Goal: Transaction & Acquisition: Purchase product/service

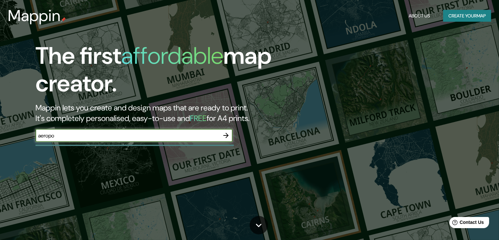
click at [108, 139] on div "aeropo ​" at bounding box center [133, 135] width 197 height 13
drag, startPoint x: 112, startPoint y: 137, endPoint x: 4, endPoint y: 134, distance: 108.5
click at [4, 135] on div "The first affordable map creator. Mappin lets you create and design maps that a…" at bounding box center [249, 120] width 499 height 240
type input "aldaberto [PERSON_NAME] es"
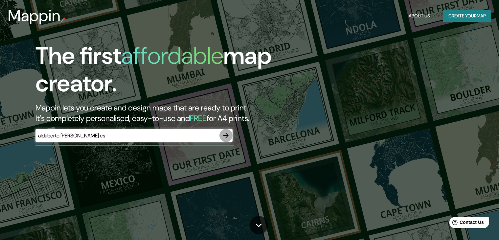
click at [229, 133] on icon "button" at bounding box center [226, 135] width 8 height 8
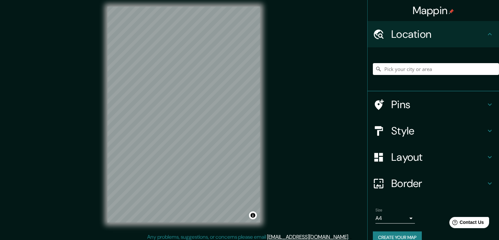
scroll to position [8, 0]
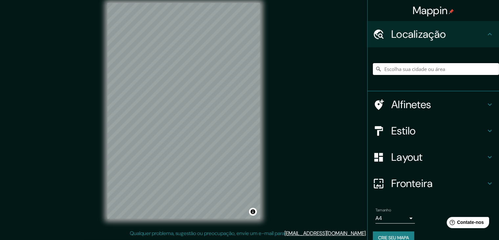
click at [412, 65] on input "Escolha sua cidade ou área" at bounding box center [436, 69] width 126 height 12
type input "a"
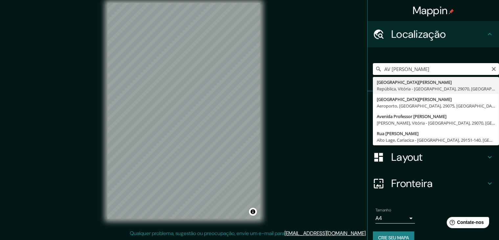
type input "[GEOGRAPHIC_DATA][PERSON_NAME], [GEOGRAPHIC_DATA], [GEOGRAPHIC_DATA], 29070, [G…"
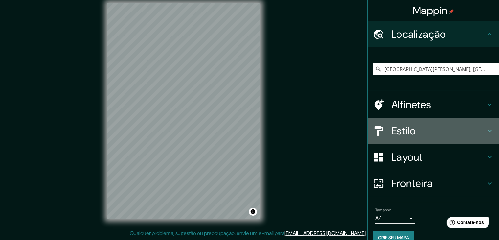
click at [402, 135] on font "Estilo" at bounding box center [403, 131] width 25 height 14
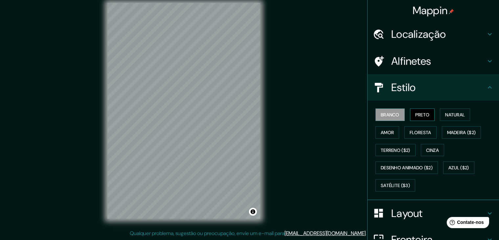
click at [418, 114] on font "Preto" at bounding box center [422, 115] width 14 height 6
click at [419, 88] on h4 "Estilo" at bounding box center [438, 87] width 95 height 13
click at [428, 92] on h4 "Estilo" at bounding box center [438, 87] width 95 height 13
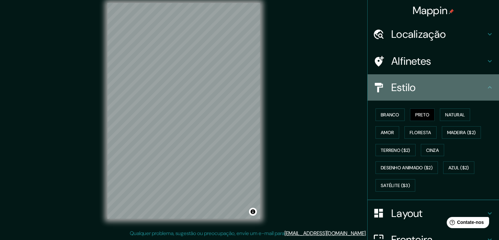
click at [486, 87] on icon at bounding box center [490, 87] width 8 height 8
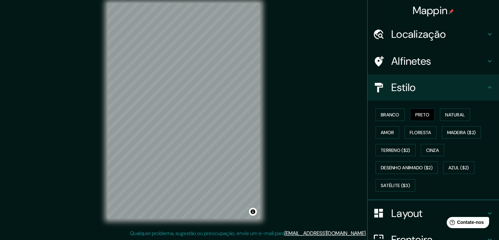
click at [486, 84] on icon at bounding box center [490, 87] width 8 height 8
click at [438, 89] on h4 "Estilo" at bounding box center [438, 87] width 95 height 13
click at [427, 205] on div "Layout" at bounding box center [433, 213] width 131 height 26
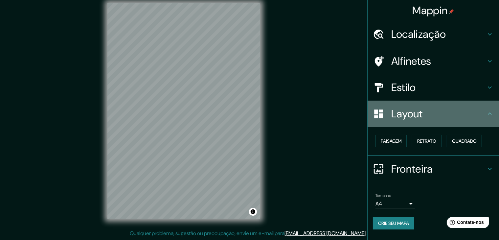
click at [417, 113] on font "Layout" at bounding box center [407, 114] width 32 height 14
click at [429, 120] on div "Layout" at bounding box center [433, 114] width 131 height 26
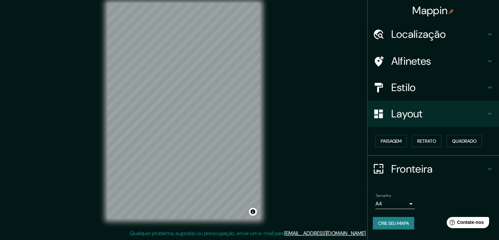
click at [443, 169] on h4 "Fronteira" at bounding box center [438, 168] width 95 height 13
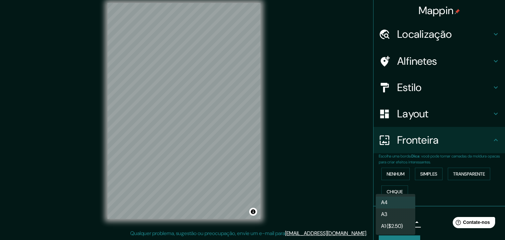
click at [381, 225] on body "Mappin Localização Avenida Adalberto Simão Nader, República, Vitória - Espírito…" at bounding box center [252, 112] width 505 height 240
click at [393, 215] on li "A3" at bounding box center [395, 215] width 39 height 12
type input "a4"
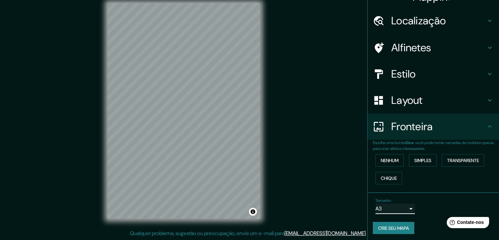
scroll to position [15, 0]
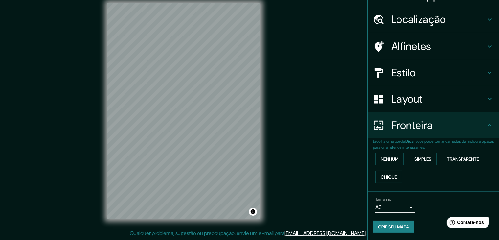
click at [415, 100] on font "Layout" at bounding box center [407, 99] width 32 height 14
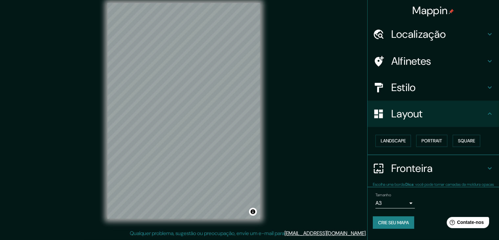
scroll to position [0, 0]
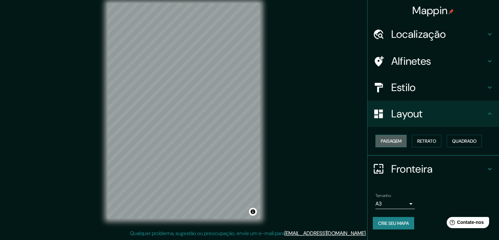
click at [393, 142] on font "Paisagem" at bounding box center [391, 141] width 21 height 6
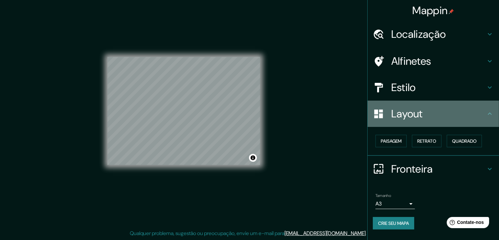
click at [429, 119] on h4 "Layout" at bounding box center [438, 113] width 95 height 13
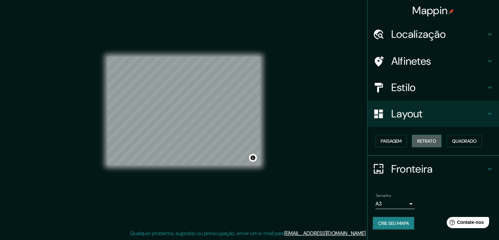
click at [428, 139] on font "Retrato" at bounding box center [426, 141] width 19 height 6
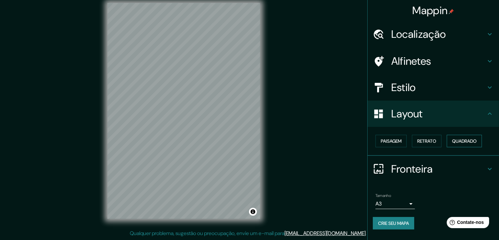
click at [468, 141] on font "Quadrado" at bounding box center [464, 141] width 25 height 6
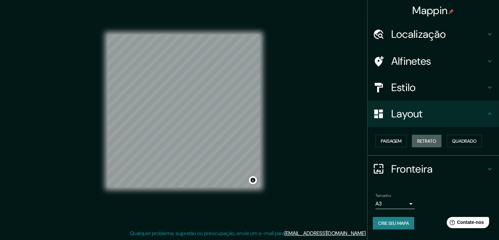
click at [435, 141] on font "Retrato" at bounding box center [426, 141] width 19 height 6
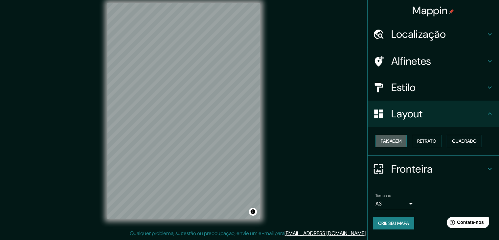
click at [391, 143] on font "Paisagem" at bounding box center [391, 141] width 21 height 6
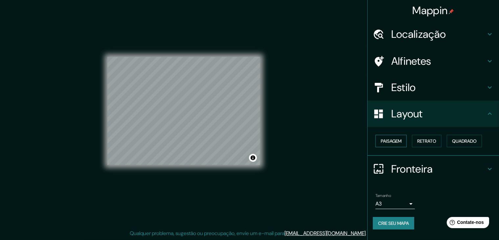
click at [392, 142] on font "Paisagem" at bounding box center [391, 141] width 21 height 6
click at [419, 142] on font "Retrato" at bounding box center [426, 141] width 19 height 6
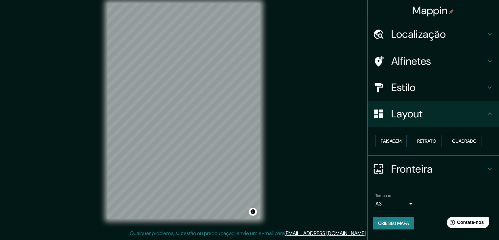
click at [403, 223] on font "Crie seu mapa" at bounding box center [393, 223] width 31 height 6
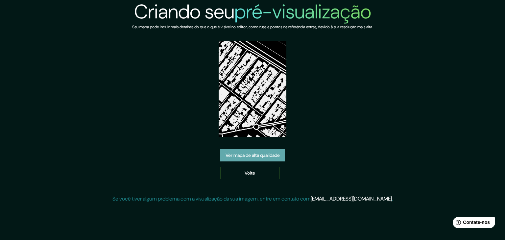
click at [240, 155] on font "Ver mapa de alta qualidade" at bounding box center [252, 155] width 54 height 6
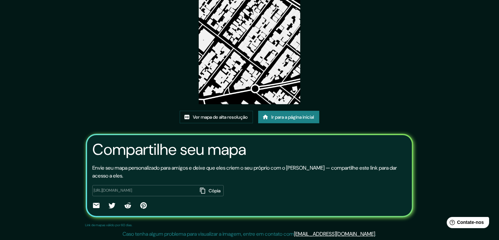
scroll to position [69, 0]
click at [213, 117] on font "Ver mapa de alta resolução" at bounding box center [220, 117] width 55 height 6
click at [199, 190] on icon "button" at bounding box center [202, 190] width 7 height 7
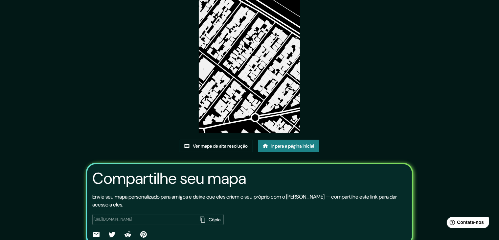
scroll to position [36, 0]
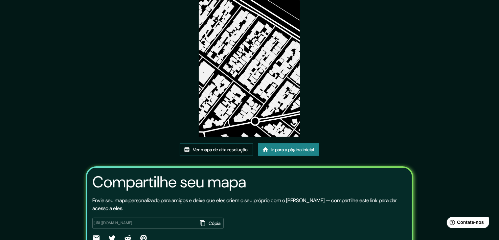
click at [201, 222] on button "Cópia" at bounding box center [210, 222] width 26 height 11
click at [296, 147] on font "Ir para a página inicial" at bounding box center [292, 150] width 43 height 6
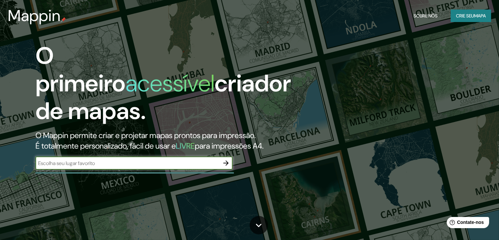
click at [103, 161] on input "text" at bounding box center [127, 163] width 184 height 8
type input "ES VITORIA"
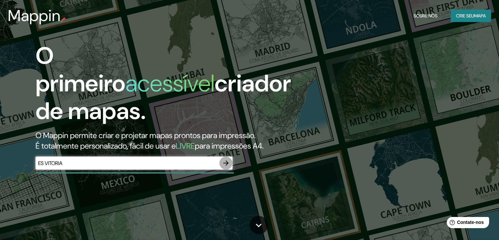
click at [227, 164] on icon "button" at bounding box center [225, 162] width 5 height 5
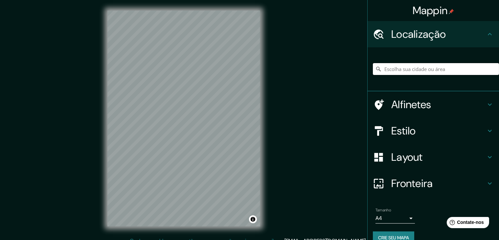
click at [419, 68] on input "Escolha sua cidade ou área" at bounding box center [436, 69] width 126 height 12
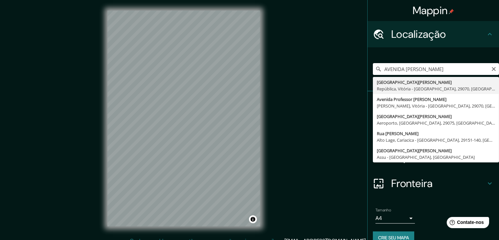
type input "[GEOGRAPHIC_DATA][PERSON_NAME], [GEOGRAPHIC_DATA], [GEOGRAPHIC_DATA], 29070, [G…"
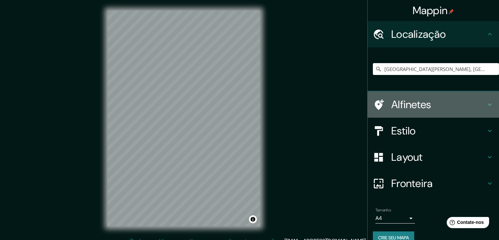
click at [410, 107] on font "Alfinetes" at bounding box center [411, 105] width 40 height 14
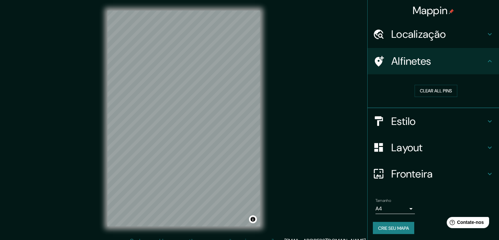
click at [406, 119] on font "Estilo" at bounding box center [403, 121] width 25 height 14
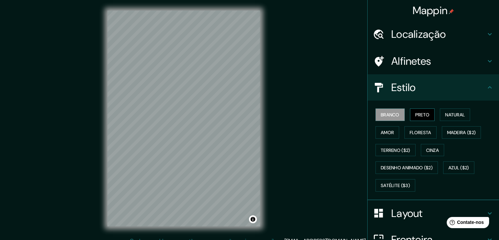
click at [418, 117] on font "Preto" at bounding box center [422, 115] width 14 height 6
click at [381, 113] on font "Branco" at bounding box center [390, 115] width 19 height 6
click at [426, 148] on font "Cinza" at bounding box center [432, 150] width 13 height 6
click at [421, 114] on font "Preto" at bounding box center [422, 115] width 14 height 6
click at [381, 114] on font "Branco" at bounding box center [390, 115] width 19 height 6
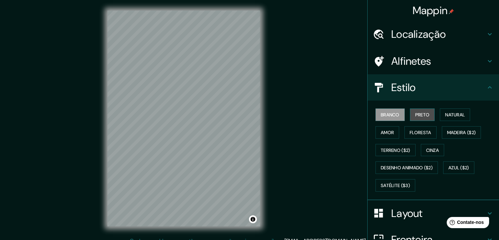
click at [415, 114] on font "Preto" at bounding box center [422, 115] width 14 height 6
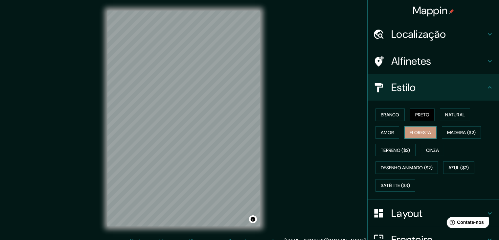
click at [427, 134] on button "Floresta" at bounding box center [420, 132] width 32 height 12
click at [381, 132] on font "Amor" at bounding box center [387, 132] width 13 height 6
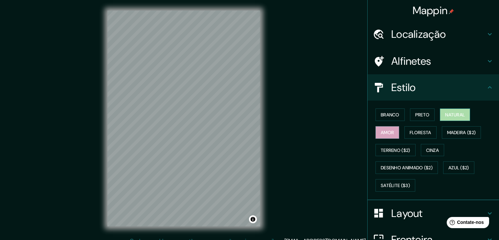
click at [448, 114] on font "Natural" at bounding box center [455, 115] width 20 height 6
click at [386, 183] on font "Satélite ($3)" at bounding box center [395, 185] width 29 height 6
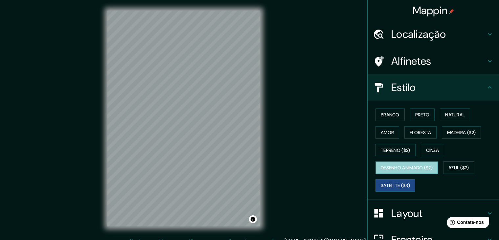
click at [408, 163] on font "Desenho animado ($2)" at bounding box center [407, 167] width 52 height 9
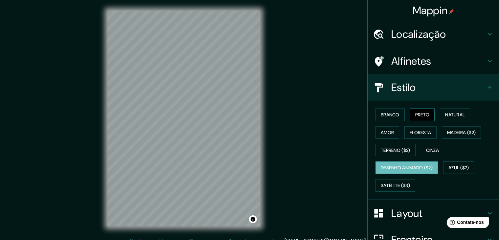
click at [419, 113] on font "Preto" at bounding box center [422, 115] width 14 height 6
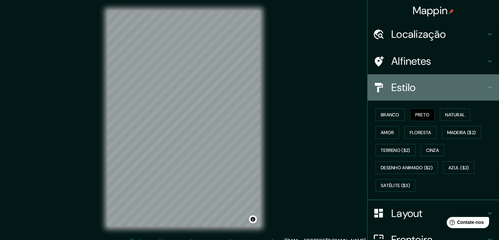
click at [459, 88] on h4 "Estilo" at bounding box center [438, 87] width 95 height 13
click at [488, 87] on icon at bounding box center [490, 87] width 4 height 2
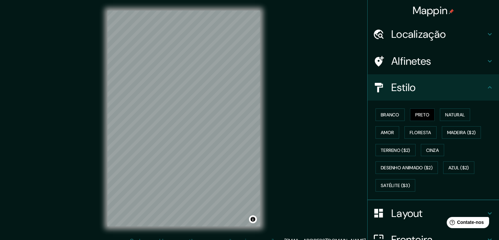
click at [486, 85] on icon at bounding box center [490, 87] width 8 height 8
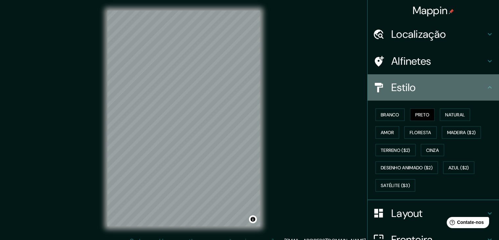
click at [480, 88] on h4 "Estilo" at bounding box center [438, 87] width 95 height 13
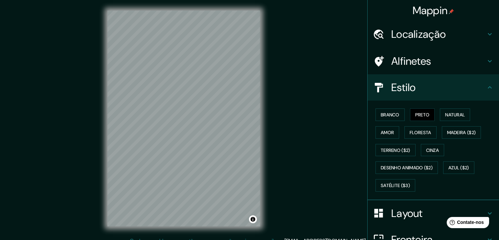
click at [430, 213] on h4 "Layout" at bounding box center [438, 213] width 95 height 13
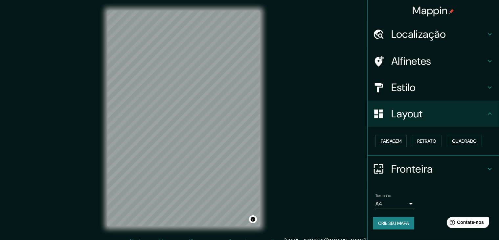
click at [400, 204] on body "Mappin Localização Avenida Adalberto Simão Nader, República, Vitória - Espírito…" at bounding box center [249, 120] width 499 height 240
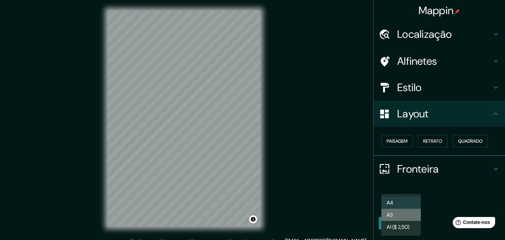
click at [400, 214] on li "A3" at bounding box center [400, 215] width 39 height 12
type input "a4"
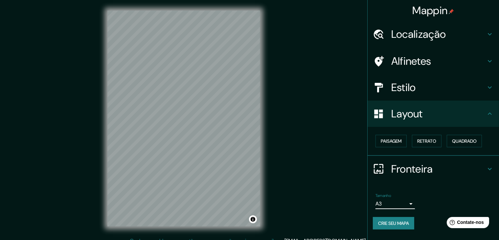
click at [409, 222] on font "Crie seu mapa" at bounding box center [393, 223] width 31 height 6
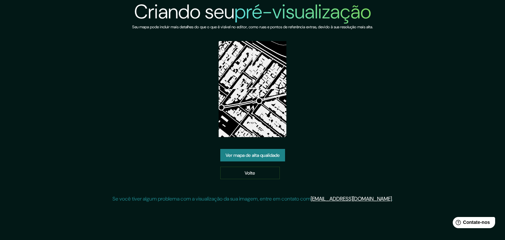
click at [257, 151] on font "Ver mapa de alta qualidade" at bounding box center [252, 155] width 54 height 9
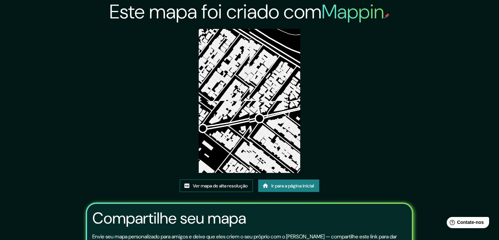
click at [224, 184] on font "Ver mapa de alta resolução" at bounding box center [220, 186] width 55 height 6
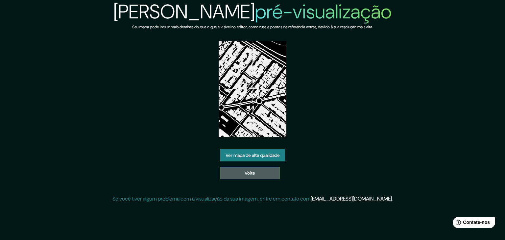
click at [260, 171] on link "Volte" at bounding box center [249, 173] width 59 height 12
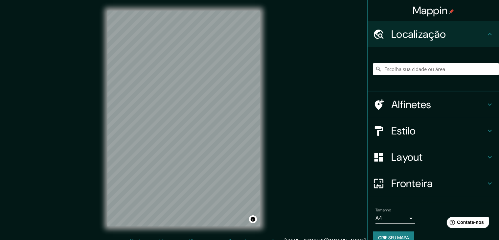
click at [435, 103] on h4 "Alfinetes" at bounding box center [438, 104] width 95 height 13
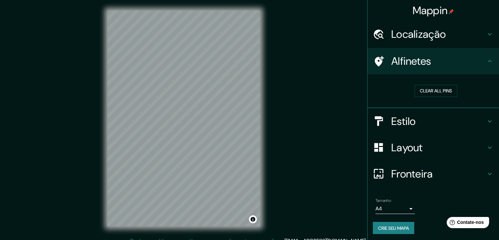
click at [415, 37] on font "Localização" at bounding box center [418, 34] width 55 height 14
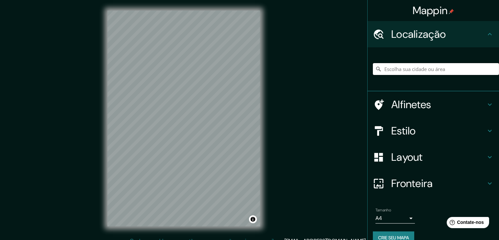
click at [413, 71] on input "Escolha sua cidade ou área" at bounding box center [436, 69] width 126 height 12
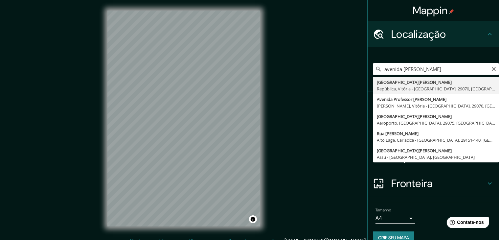
drag, startPoint x: 430, startPoint y: 88, endPoint x: 453, endPoint y: 146, distance: 62.5
type input "[GEOGRAPHIC_DATA][PERSON_NAME], [GEOGRAPHIC_DATA], [GEOGRAPHIC_DATA], 29070, [G…"
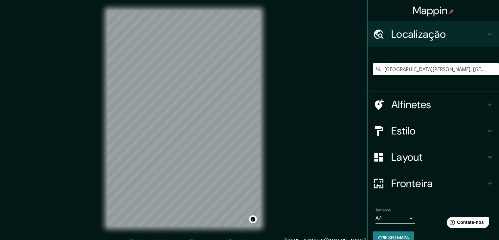
click at [409, 152] on font "Layout" at bounding box center [407, 157] width 32 height 14
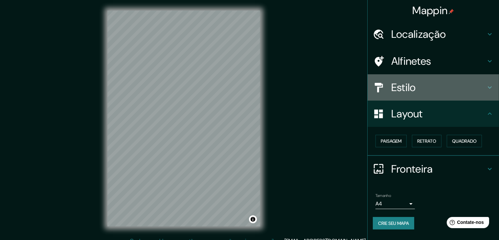
click at [409, 90] on font "Estilo" at bounding box center [403, 87] width 25 height 14
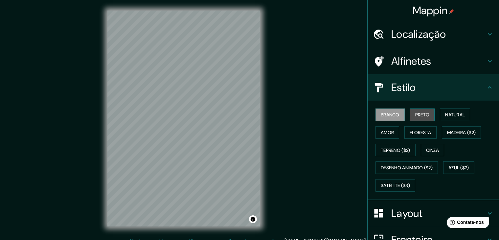
click at [428, 113] on button "Preto" at bounding box center [422, 114] width 25 height 12
click at [92, 148] on div "Mappin Localização Avenida Adalberto Simão Nader, República, Vitória - Espírito…" at bounding box center [249, 123] width 499 height 247
click at [434, 88] on h4 "Estilo" at bounding box center [438, 87] width 95 height 13
click at [401, 216] on font "Layout" at bounding box center [407, 213] width 32 height 14
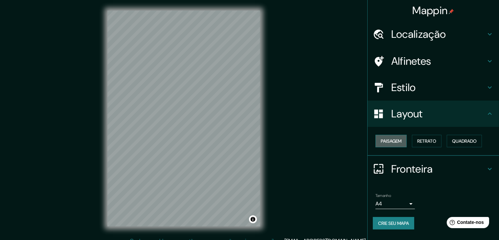
click at [392, 139] on font "Paisagem" at bounding box center [391, 141] width 21 height 6
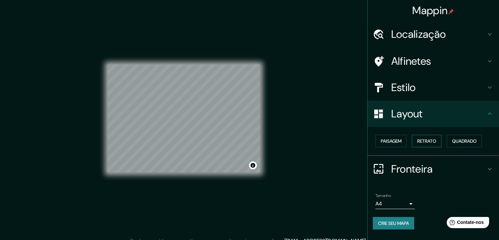
click at [429, 139] on font "Retrato" at bounding box center [426, 141] width 19 height 6
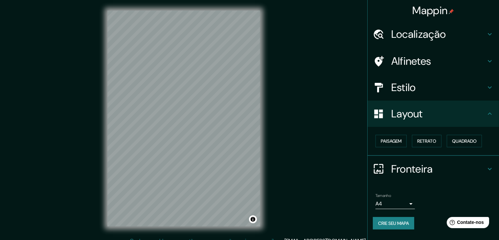
click at [396, 201] on body "Mappin Localização Avenida Adalberto Simão Nader, República, Vitória - Espírito…" at bounding box center [249, 120] width 499 height 240
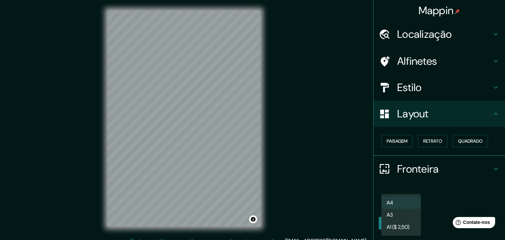
click at [393, 214] on li "A3" at bounding box center [400, 215] width 39 height 12
click at [399, 204] on body "Mappin Localização Avenida Adalberto Simão Nader, República, Vitória - Espírito…" at bounding box center [252, 120] width 505 height 240
click at [398, 204] on li "A4" at bounding box center [400, 202] width 39 height 12
type input "single"
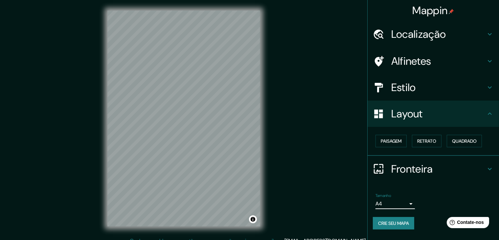
click at [388, 223] on font "Crie seu mapa" at bounding box center [393, 223] width 31 height 6
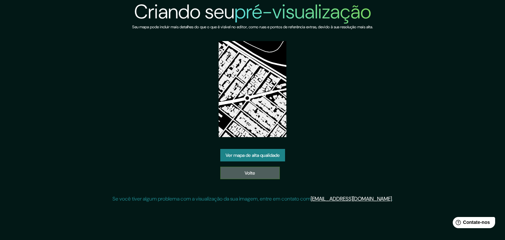
click at [246, 175] on font "Volte" at bounding box center [249, 173] width 11 height 6
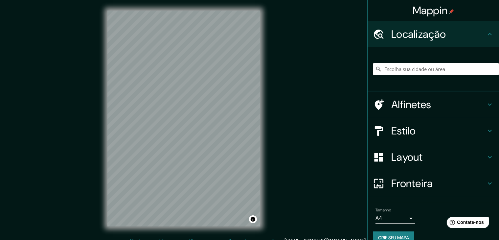
click at [394, 67] on input "Escolha sua cidade ou área" at bounding box center [436, 69] width 126 height 12
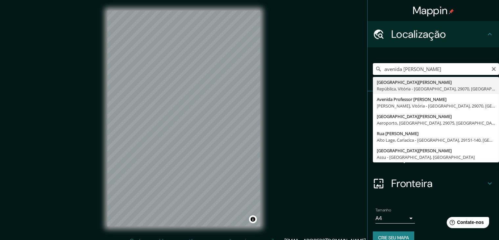
click at [445, 72] on input "avenida adalberto simao" at bounding box center [436, 69] width 126 height 12
type input "[GEOGRAPHIC_DATA][PERSON_NAME], [GEOGRAPHIC_DATA], [GEOGRAPHIC_DATA], 29070, [G…"
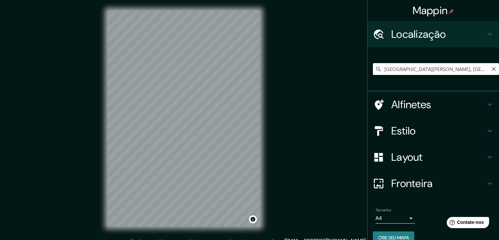
click at [448, 70] on input "[GEOGRAPHIC_DATA][PERSON_NAME], [GEOGRAPHIC_DATA], [GEOGRAPHIC_DATA], 29070, [G…" at bounding box center [436, 69] width 126 height 12
click at [400, 132] on font "Estilo" at bounding box center [403, 131] width 25 height 14
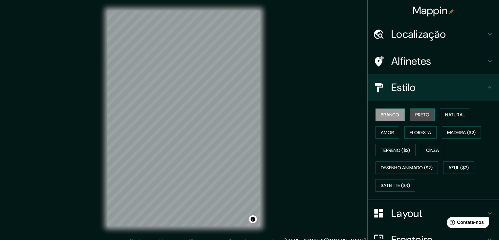
click at [415, 113] on font "Preto" at bounding box center [422, 115] width 14 height 6
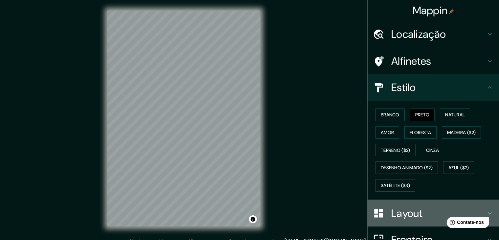
click at [403, 210] on font "Layout" at bounding box center [407, 213] width 32 height 14
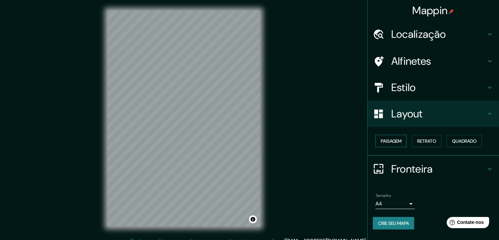
click at [389, 140] on font "Paisagem" at bounding box center [391, 141] width 21 height 6
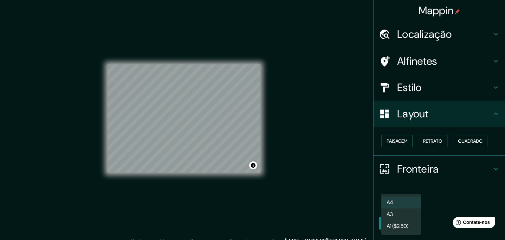
click at [387, 200] on body "Mappin Localização Avenida Adalberto Simão Nader, República, Vitória - Espírito…" at bounding box center [252, 120] width 505 height 240
click at [389, 217] on font "A3" at bounding box center [389, 214] width 6 height 7
type input "a4"
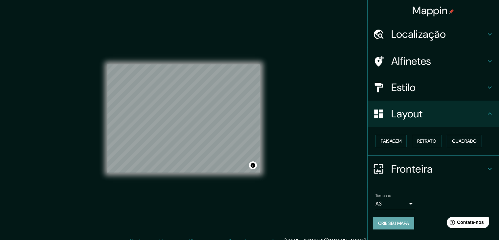
click at [396, 225] on font "Crie seu mapa" at bounding box center [393, 223] width 31 height 6
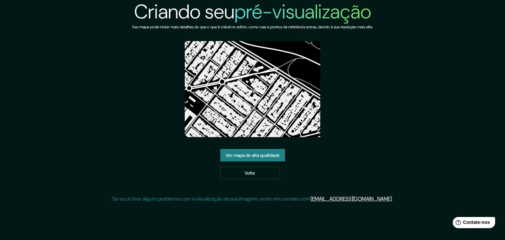
click at [258, 149] on link "Ver mapa de alta qualidade" at bounding box center [252, 155] width 65 height 12
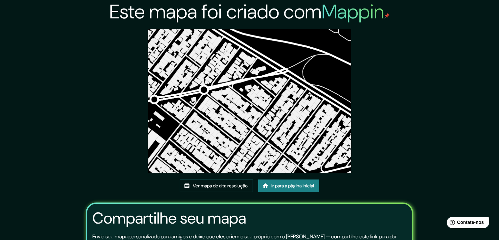
click at [276, 71] on img at bounding box center [249, 101] width 203 height 144
click at [271, 85] on img at bounding box center [249, 101] width 203 height 144
click at [271, 86] on img at bounding box center [249, 101] width 203 height 144
click at [216, 188] on font "Ver mapa de alta resolução" at bounding box center [220, 186] width 55 height 6
click at [276, 185] on font "Ir para a página inicial" at bounding box center [292, 186] width 43 height 6
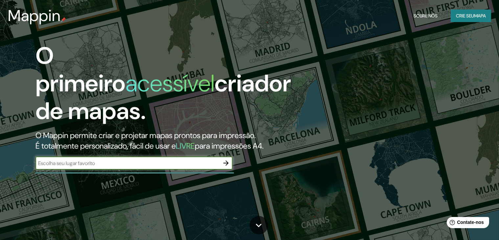
click at [117, 167] on div "​" at bounding box center [133, 162] width 197 height 13
type input "es"
click at [228, 159] on icon "button" at bounding box center [226, 163] width 8 height 8
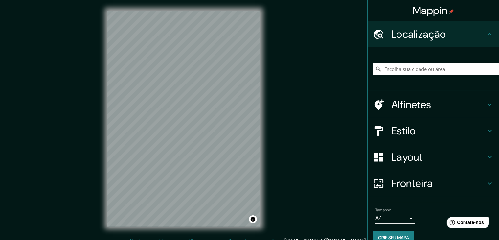
click at [410, 69] on input "Escolha sua cidade ou área" at bounding box center [436, 69] width 126 height 12
paste input "[GEOGRAPHIC_DATA][PERSON_NAME], [GEOGRAPHIC_DATA], [GEOGRAPHIC_DATA], 29070, [G…"
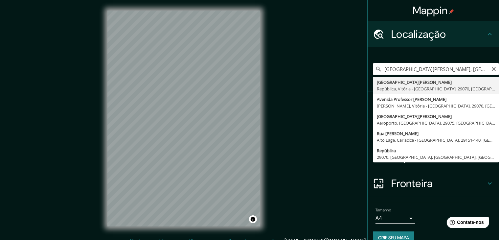
scroll to position [0, 80]
type input "[GEOGRAPHIC_DATA][PERSON_NAME], [GEOGRAPHIC_DATA], [GEOGRAPHIC_DATA], 29070, [G…"
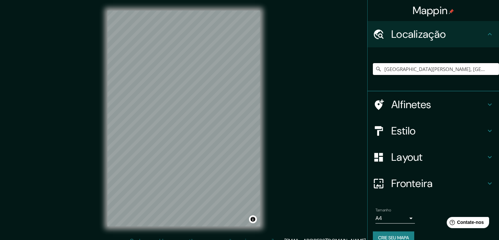
scroll to position [0, 0]
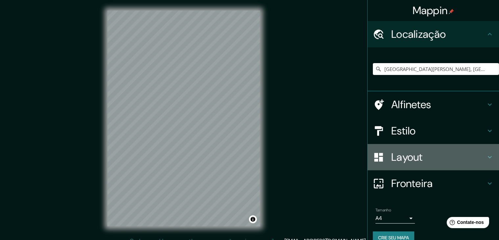
click at [406, 161] on font "Layout" at bounding box center [407, 157] width 32 height 14
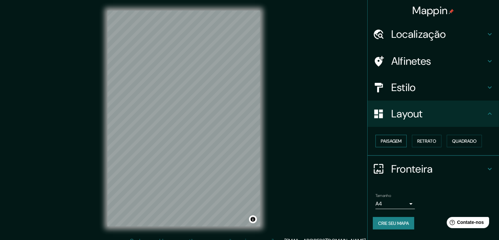
click at [391, 138] on font "Paisagem" at bounding box center [391, 141] width 21 height 6
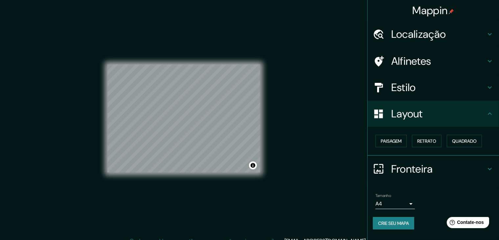
click at [415, 51] on div "Alfinetes" at bounding box center [433, 61] width 131 height 26
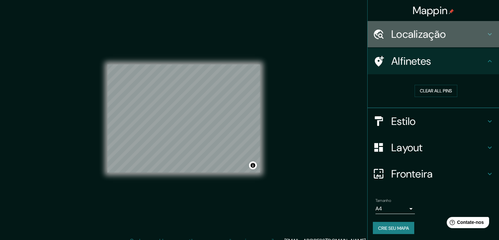
click at [411, 32] on font "Localização" at bounding box center [418, 34] width 55 height 14
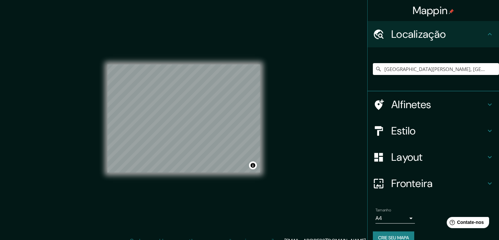
click at [411, 32] on font "Localização" at bounding box center [418, 34] width 55 height 14
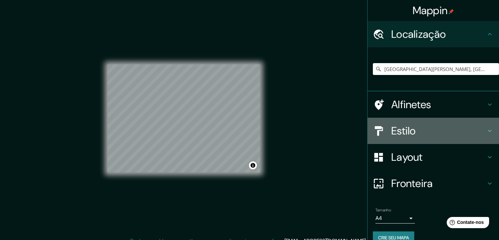
click at [414, 131] on h4 "Estilo" at bounding box center [438, 130] width 95 height 13
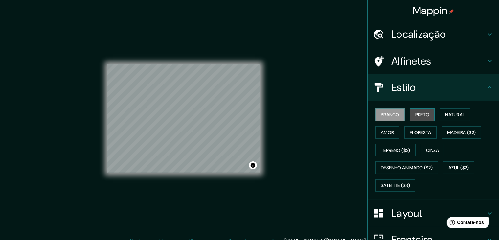
click at [423, 112] on font "Preto" at bounding box center [422, 115] width 14 height 6
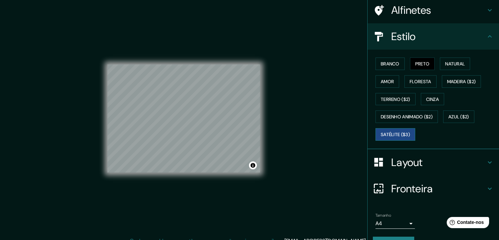
scroll to position [66, 0]
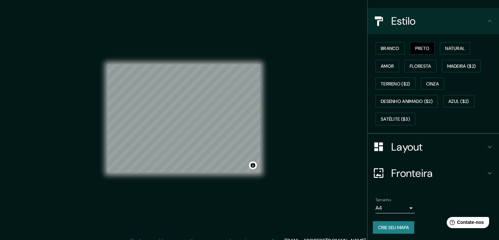
click at [385, 205] on body "Mappin Localização [GEOGRAPHIC_DATA][PERSON_NAME], [GEOGRAPHIC_DATA], [GEOGRAPH…" at bounding box center [249, 120] width 499 height 240
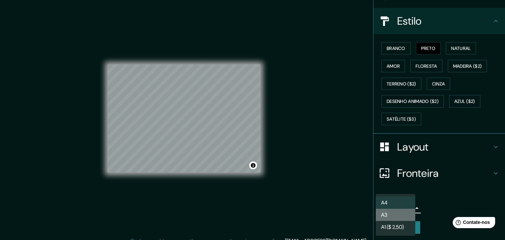
click at [385, 216] on font "A3" at bounding box center [384, 214] width 6 height 7
type input "a4"
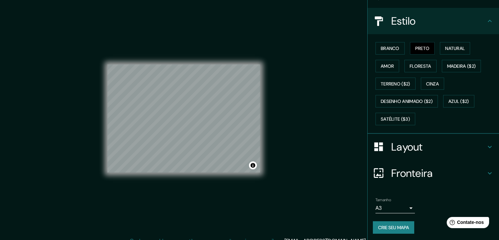
click at [399, 224] on font "Crie seu mapa" at bounding box center [393, 227] width 31 height 6
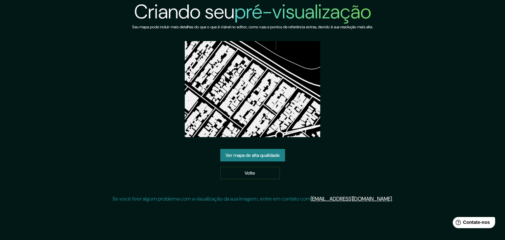
click at [255, 158] on font "Ver mapa de alta qualidade" at bounding box center [252, 155] width 54 height 9
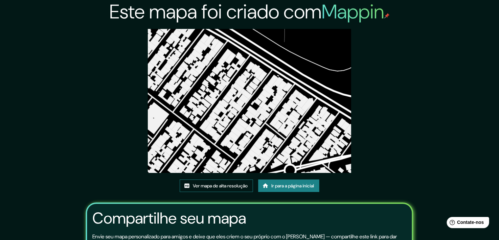
click at [212, 184] on font "Ver mapa de alta resolução" at bounding box center [220, 186] width 55 height 6
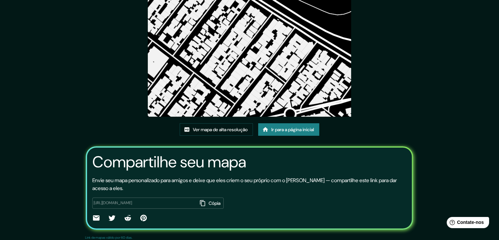
scroll to position [69, 0]
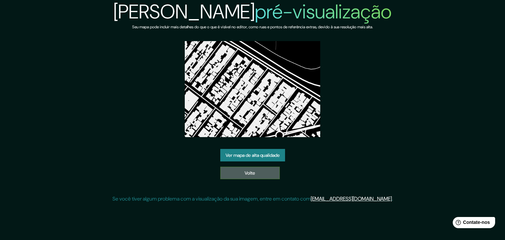
click at [257, 173] on link "Volte" at bounding box center [249, 173] width 59 height 12
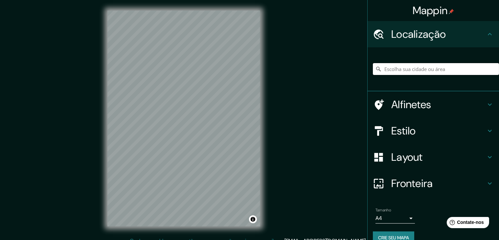
click at [432, 73] on input "Escolha sua cidade ou área" at bounding box center [436, 69] width 126 height 12
paste input "[GEOGRAPHIC_DATA][PERSON_NAME], [GEOGRAPHIC_DATA], [GEOGRAPHIC_DATA], 29070, [G…"
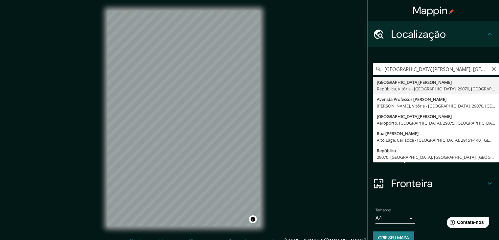
scroll to position [0, 80]
type input "[GEOGRAPHIC_DATA][PERSON_NAME], [GEOGRAPHIC_DATA], [GEOGRAPHIC_DATA], 29070, [G…"
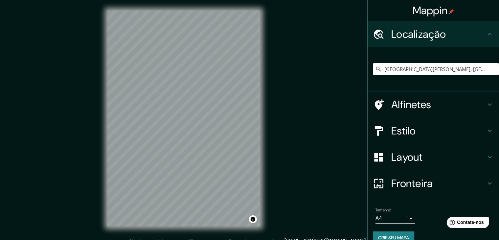
scroll to position [0, 0]
click at [395, 157] on font "Layout" at bounding box center [407, 157] width 32 height 14
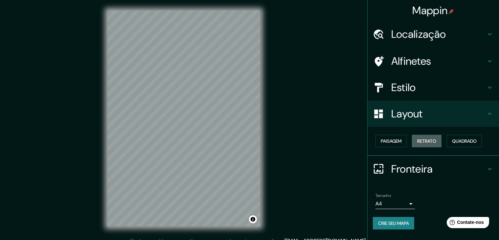
click at [428, 139] on font "Retrato" at bounding box center [426, 141] width 19 height 6
click at [425, 140] on font "Retrato" at bounding box center [426, 141] width 19 height 6
click at [387, 143] on font "Paisagem" at bounding box center [391, 141] width 21 height 6
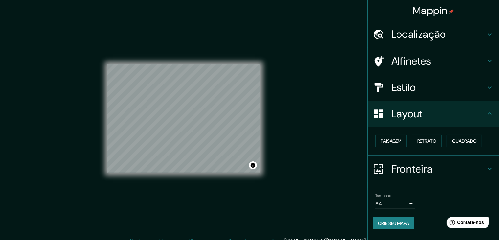
click at [423, 97] on div "Estilo" at bounding box center [433, 87] width 131 height 26
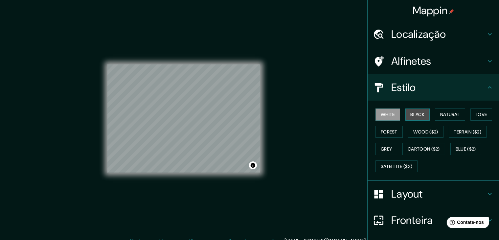
click at [417, 118] on button "Black" at bounding box center [417, 114] width 25 height 12
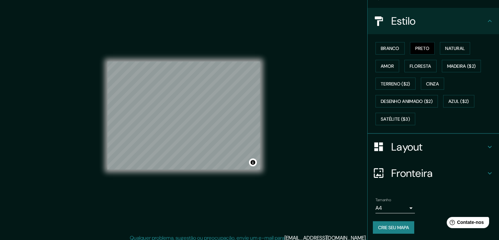
scroll to position [8, 0]
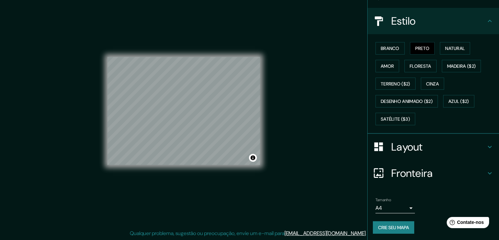
click at [387, 204] on body "Mappin Localização [GEOGRAPHIC_DATA][PERSON_NAME], [GEOGRAPHIC_DATA], [GEOGRAPH…" at bounding box center [249, 112] width 499 height 240
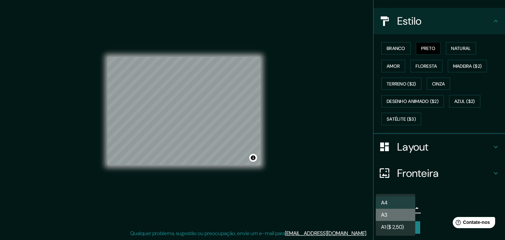
click at [388, 212] on li "A3" at bounding box center [395, 215] width 39 height 12
type input "a4"
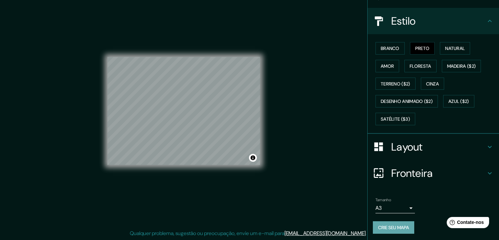
click at [383, 224] on font "Crie seu mapa" at bounding box center [393, 227] width 31 height 6
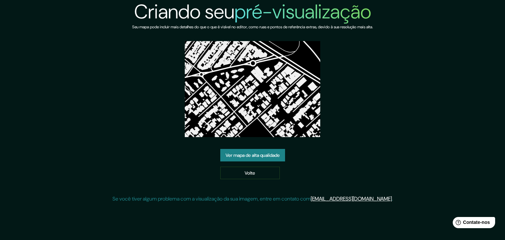
click at [265, 152] on font "Ver mapa de alta qualidade" at bounding box center [252, 155] width 54 height 6
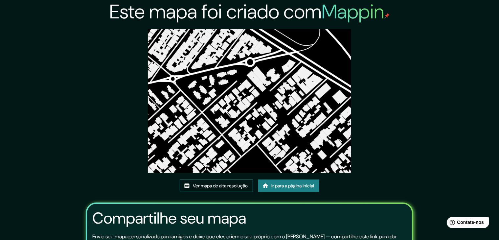
click at [226, 186] on font "Ver mapa de alta resolução" at bounding box center [220, 186] width 55 height 6
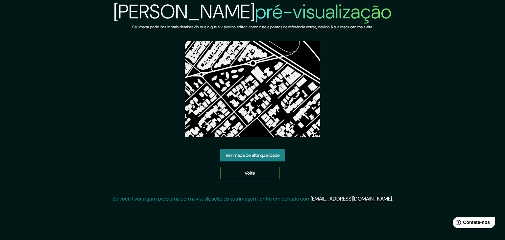
click at [254, 173] on font "Volte" at bounding box center [249, 173] width 11 height 6
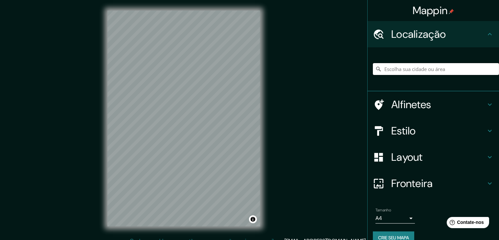
click at [410, 70] on input "Escolha sua cidade ou área" at bounding box center [436, 69] width 126 height 12
paste input "[GEOGRAPHIC_DATA][PERSON_NAME], [GEOGRAPHIC_DATA], [GEOGRAPHIC_DATA], 29070, [G…"
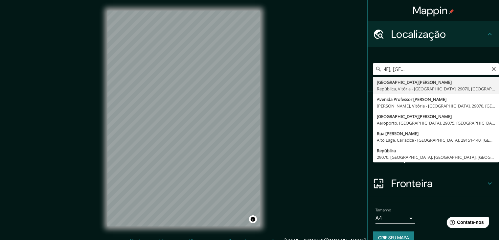
type input "[GEOGRAPHIC_DATA][PERSON_NAME], [GEOGRAPHIC_DATA], [GEOGRAPHIC_DATA], 29070, [G…"
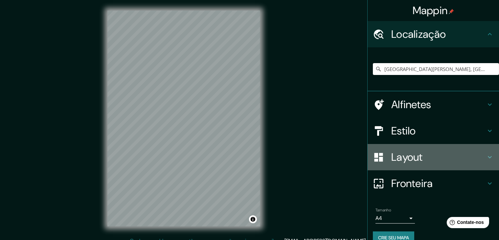
click at [416, 157] on font "Layout" at bounding box center [407, 157] width 32 height 14
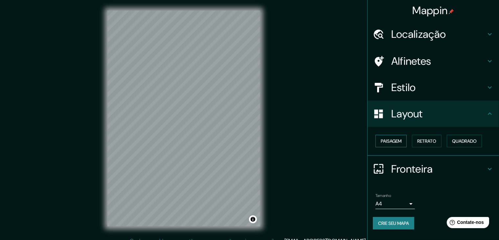
click at [398, 143] on font "Paisagem" at bounding box center [391, 141] width 21 height 6
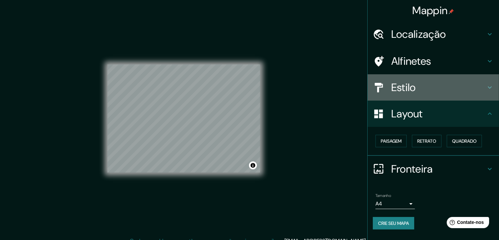
click at [397, 85] on font "Estilo" at bounding box center [403, 87] width 25 height 14
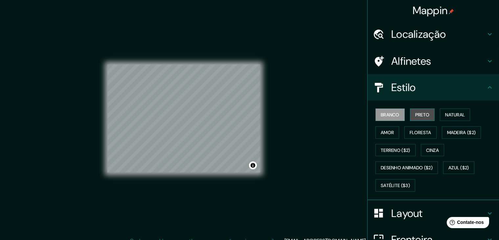
click at [415, 113] on font "Preto" at bounding box center [422, 115] width 14 height 6
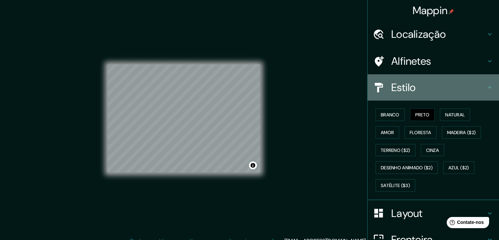
click at [415, 84] on h4 "Estilo" at bounding box center [438, 87] width 95 height 13
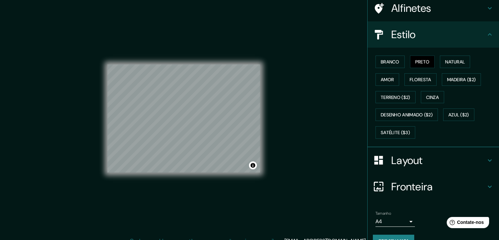
scroll to position [66, 0]
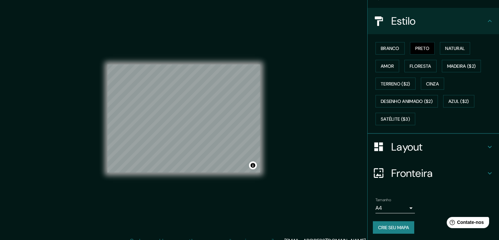
click at [389, 204] on body "Mappin Localização Avenida Adalberto Simão Nader, República, Vitória - Espírito…" at bounding box center [249, 120] width 499 height 240
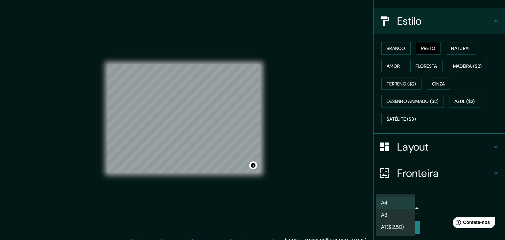
click at [387, 215] on font "A3" at bounding box center [384, 214] width 6 height 7
type input "a4"
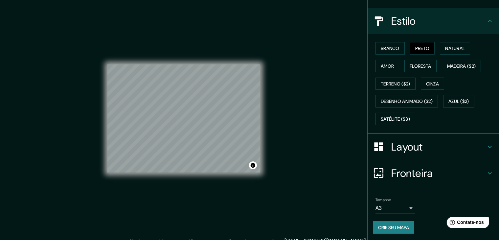
click at [175, 62] on div "© Mapbox © OpenStreetMap Improve this map" at bounding box center [183, 119] width 153 height 216
click at [394, 224] on font "Crie seu mapa" at bounding box center [393, 227] width 31 height 6
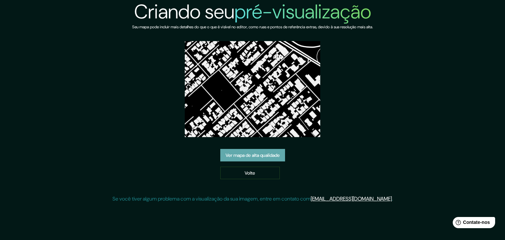
click at [246, 152] on font "Ver mapa de alta qualidade" at bounding box center [252, 155] width 54 height 6
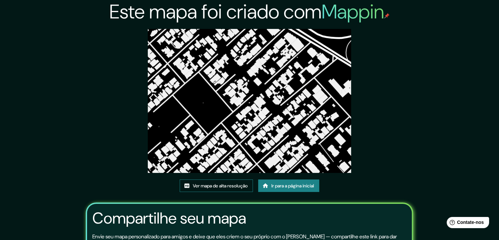
click at [225, 183] on font "Ver mapa de alta resolução" at bounding box center [220, 186] width 55 height 6
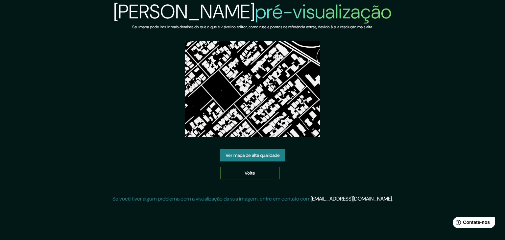
click at [248, 172] on font "Volte" at bounding box center [249, 173] width 11 height 6
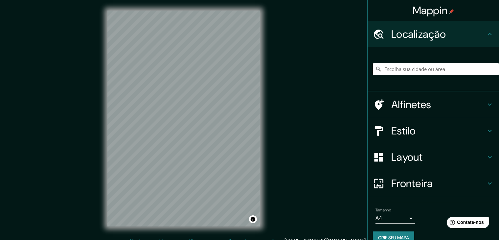
click at [393, 67] on input "Escolha sua cidade ou área" at bounding box center [436, 69] width 126 height 12
paste input "Avenida Adalberto Simão Nader, República, Vitória - Espírito Santo, 29070, Bras…"
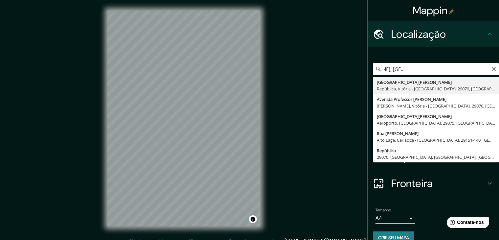
type input "Avenida Adalberto Simão Nader, República, Vitória - Espírito Santo, 29070, Bras…"
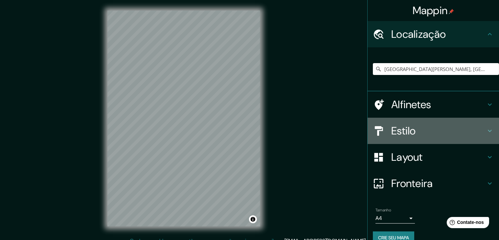
click at [400, 129] on font "Estilo" at bounding box center [403, 131] width 25 height 14
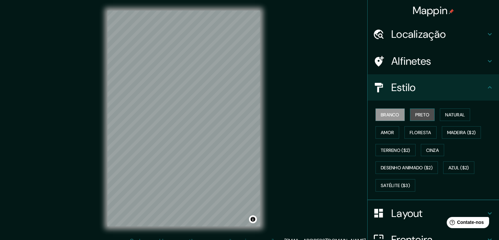
click at [418, 118] on font "Preto" at bounding box center [422, 114] width 14 height 9
click at [398, 88] on font "Estilo" at bounding box center [403, 87] width 25 height 14
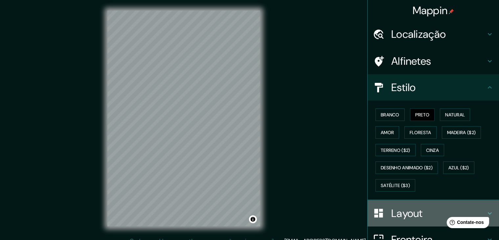
click at [403, 214] on font "Layout" at bounding box center [407, 213] width 32 height 14
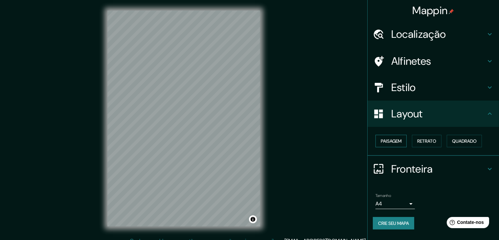
click at [394, 137] on font "Paisagem" at bounding box center [391, 141] width 21 height 9
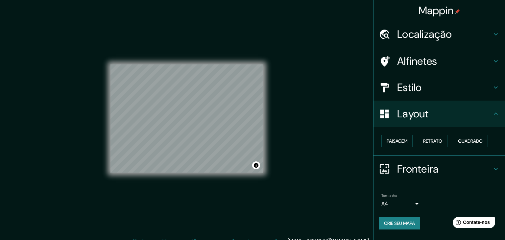
click at [390, 198] on body "Mappin Localização Avenida Adalberto Simão Nader, República, Vitória - Espírito…" at bounding box center [252, 120] width 505 height 240
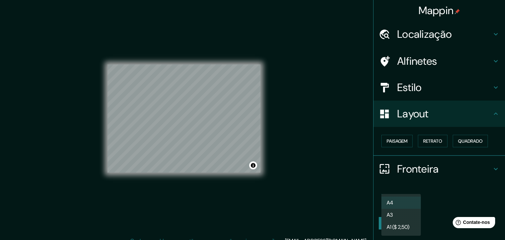
click at [394, 214] on li "A3" at bounding box center [400, 215] width 39 height 12
type input "a4"
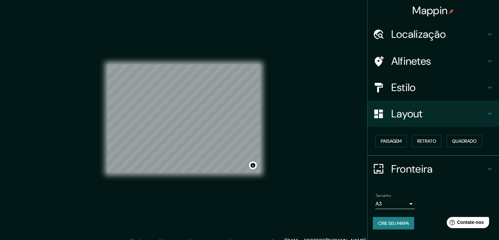
click at [381, 223] on font "Crie seu mapa" at bounding box center [393, 223] width 31 height 6
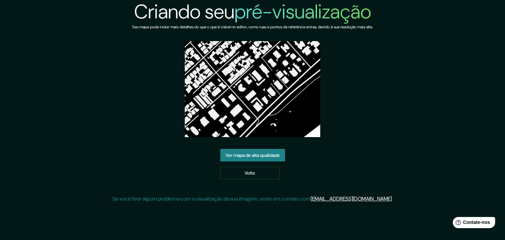
click at [243, 155] on font "Ver mapa de alta qualidade" at bounding box center [252, 155] width 54 height 6
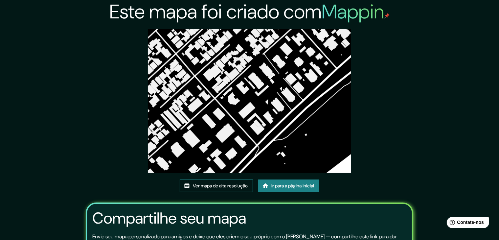
click at [226, 189] on font "Ver mapa de alta resolução" at bounding box center [220, 185] width 55 height 9
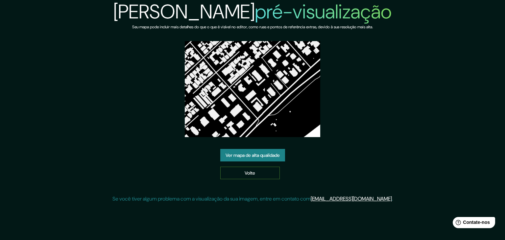
click at [249, 173] on font "Volte" at bounding box center [249, 173] width 11 height 6
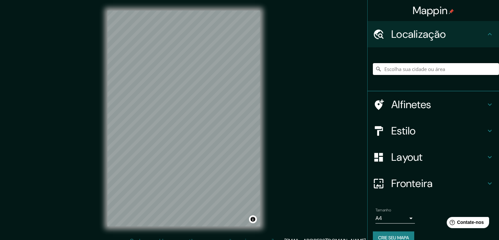
click at [409, 70] on input "Escolha sua cidade ou área" at bounding box center [436, 69] width 126 height 12
paste input "Avenida Adalberto Simão Nader, República, Vitória - Espírito Santo, 29070, Bras…"
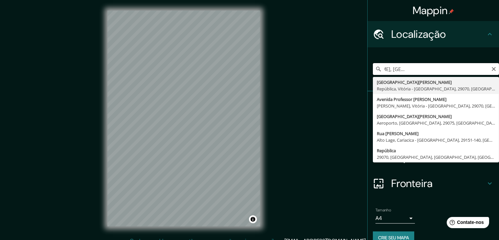
type input "Avenida Adalberto Simão Nader, República, Vitória - Espírito Santo, 29070, Bras…"
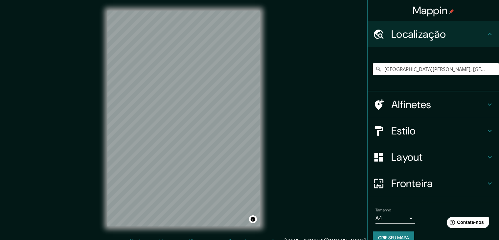
scroll to position [0, 0]
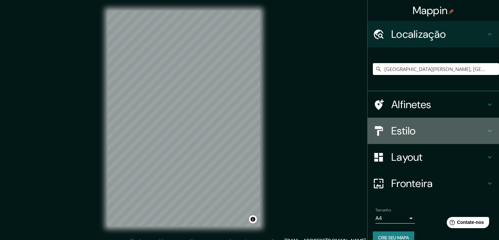
click at [415, 129] on h4 "Estilo" at bounding box center [438, 130] width 95 height 13
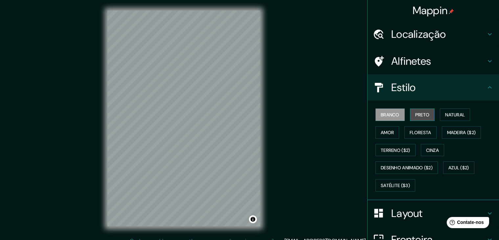
click at [421, 112] on font "Preto" at bounding box center [422, 115] width 14 height 6
click at [403, 212] on font "Layout" at bounding box center [407, 213] width 32 height 14
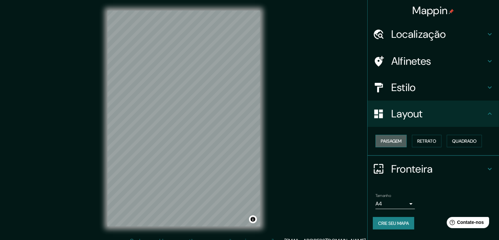
click at [391, 144] on font "Paisagem" at bounding box center [391, 141] width 21 height 9
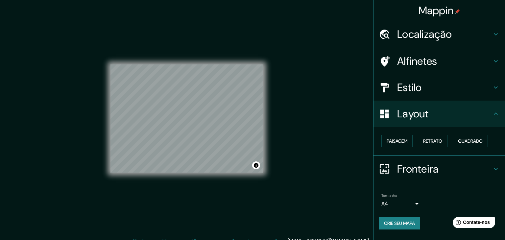
click at [391, 203] on body "Mappin Localização Avenida Adalberto Simão Nader, República, Vitória - Espírito…" at bounding box center [252, 120] width 505 height 240
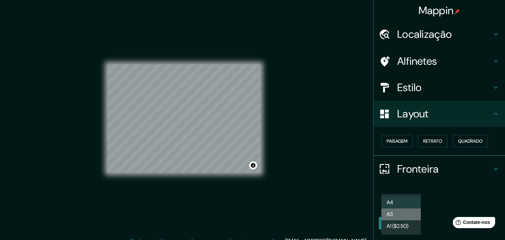
click at [391, 217] on li "A3" at bounding box center [400, 214] width 39 height 12
type input "a4"
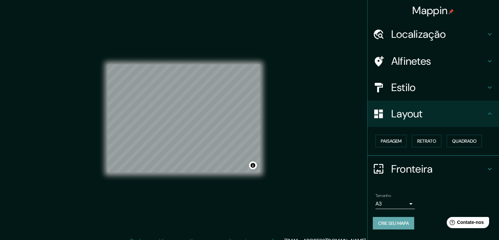
click at [390, 222] on font "Crie seu mapa" at bounding box center [393, 223] width 31 height 6
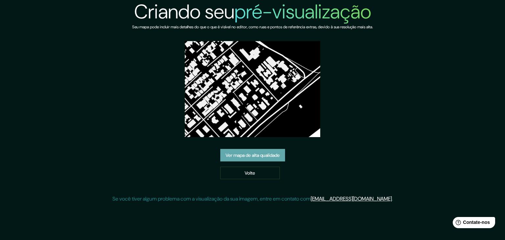
click at [241, 153] on font "Ver mapa de alta qualidade" at bounding box center [252, 155] width 54 height 6
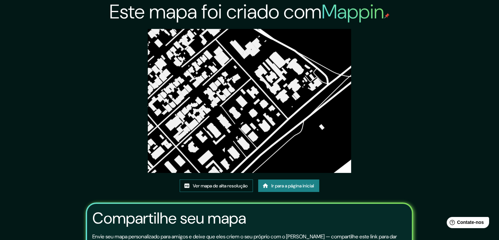
click at [230, 187] on font "Ver mapa de alta resolução" at bounding box center [220, 186] width 55 height 6
